Goal: Information Seeking & Learning: Learn about a topic

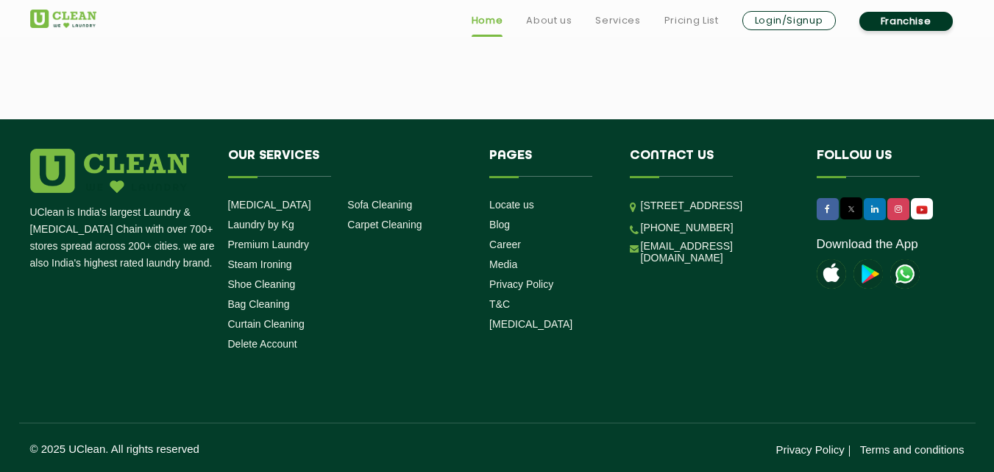
scroll to position [4206, 0]
drag, startPoint x: 0, startPoint y: 0, endPoint x: 670, endPoint y: 352, distance: 757.4
click at [670, 352] on div "UClean is India's largest Laundry & [MEDICAL_DATA] Chain with over 700+ stores …" at bounding box center [497, 253] width 957 height 208
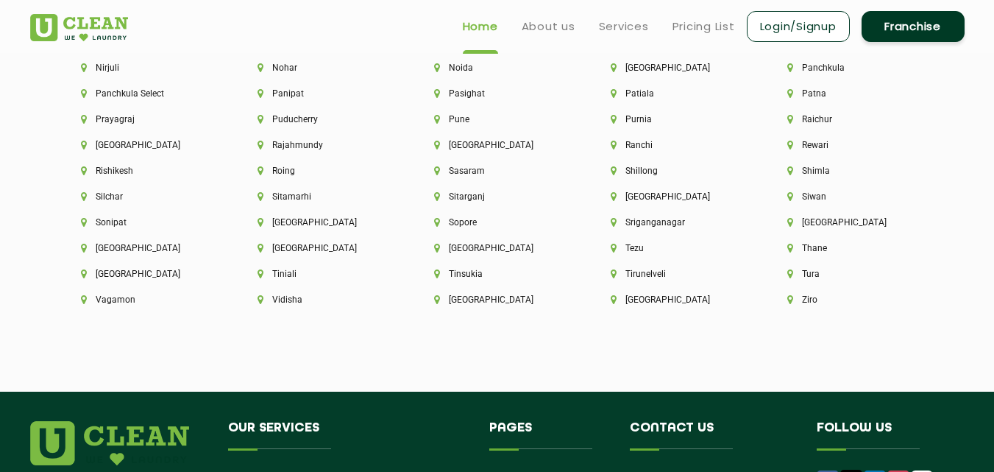
scroll to position [3907, 0]
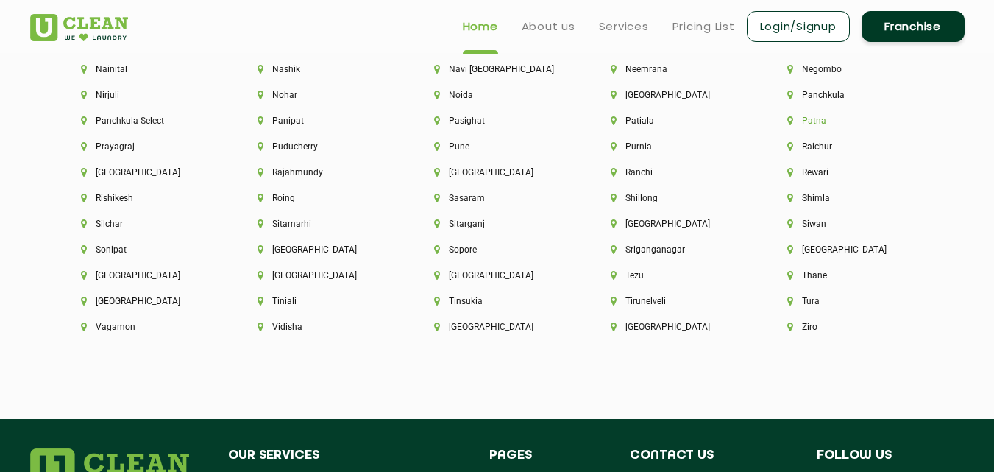
click at [787, 118] on li "Patna" at bounding box center [850, 121] width 127 height 10
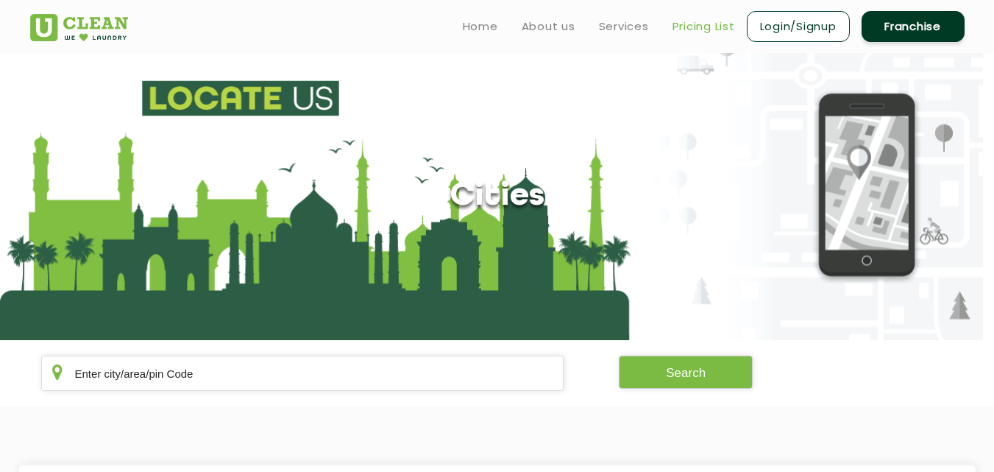
click at [710, 25] on link "Pricing List" at bounding box center [704, 27] width 63 height 18
